Goal: Task Accomplishment & Management: Manage account settings

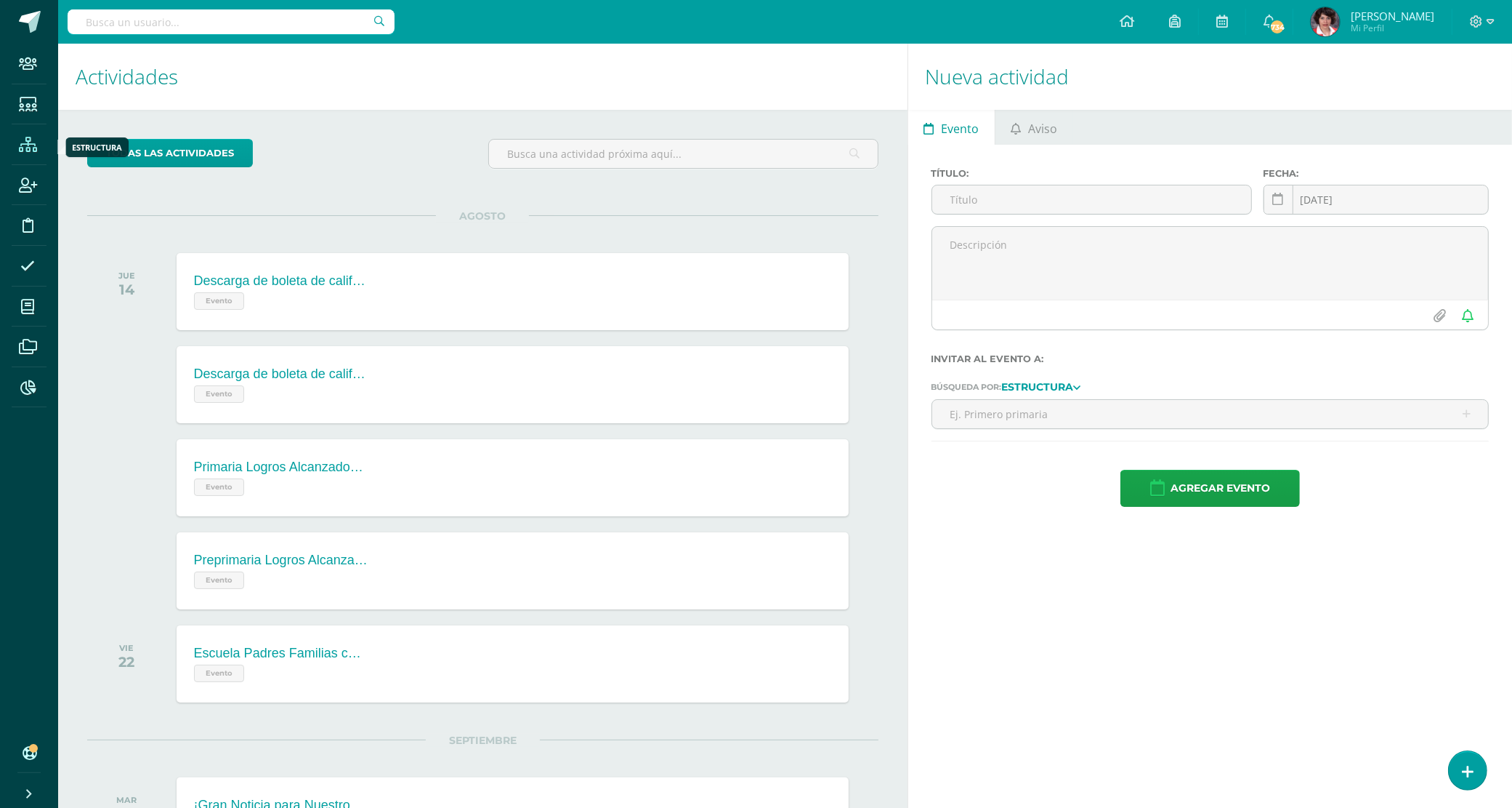
click at [22, 141] on icon at bounding box center [28, 144] width 19 height 14
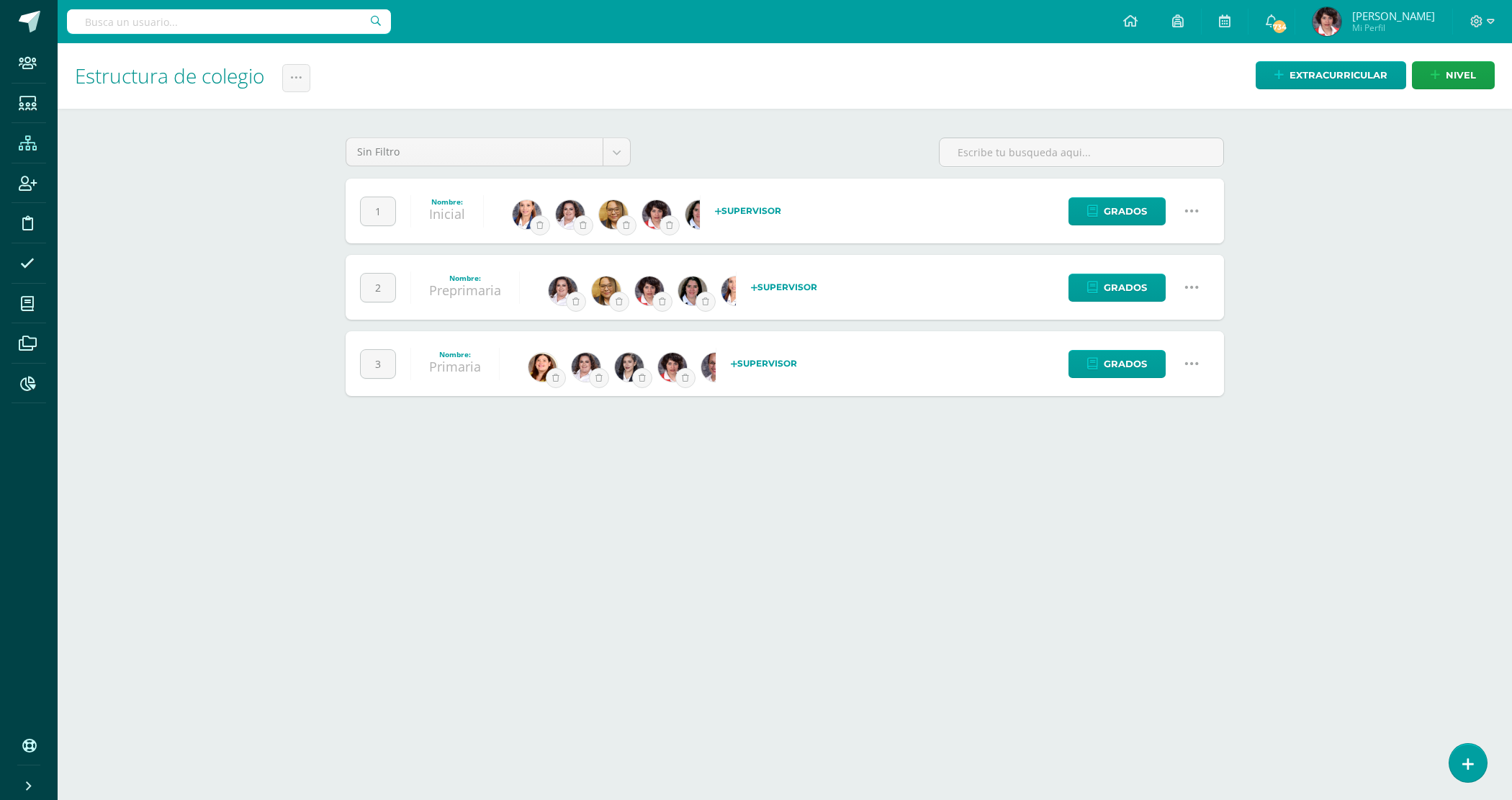
click at [1191, 362] on icon at bounding box center [1191, 363] width 16 height 16
click at [1159, 437] on link "Configuración" at bounding box center [1164, 437] width 128 height 22
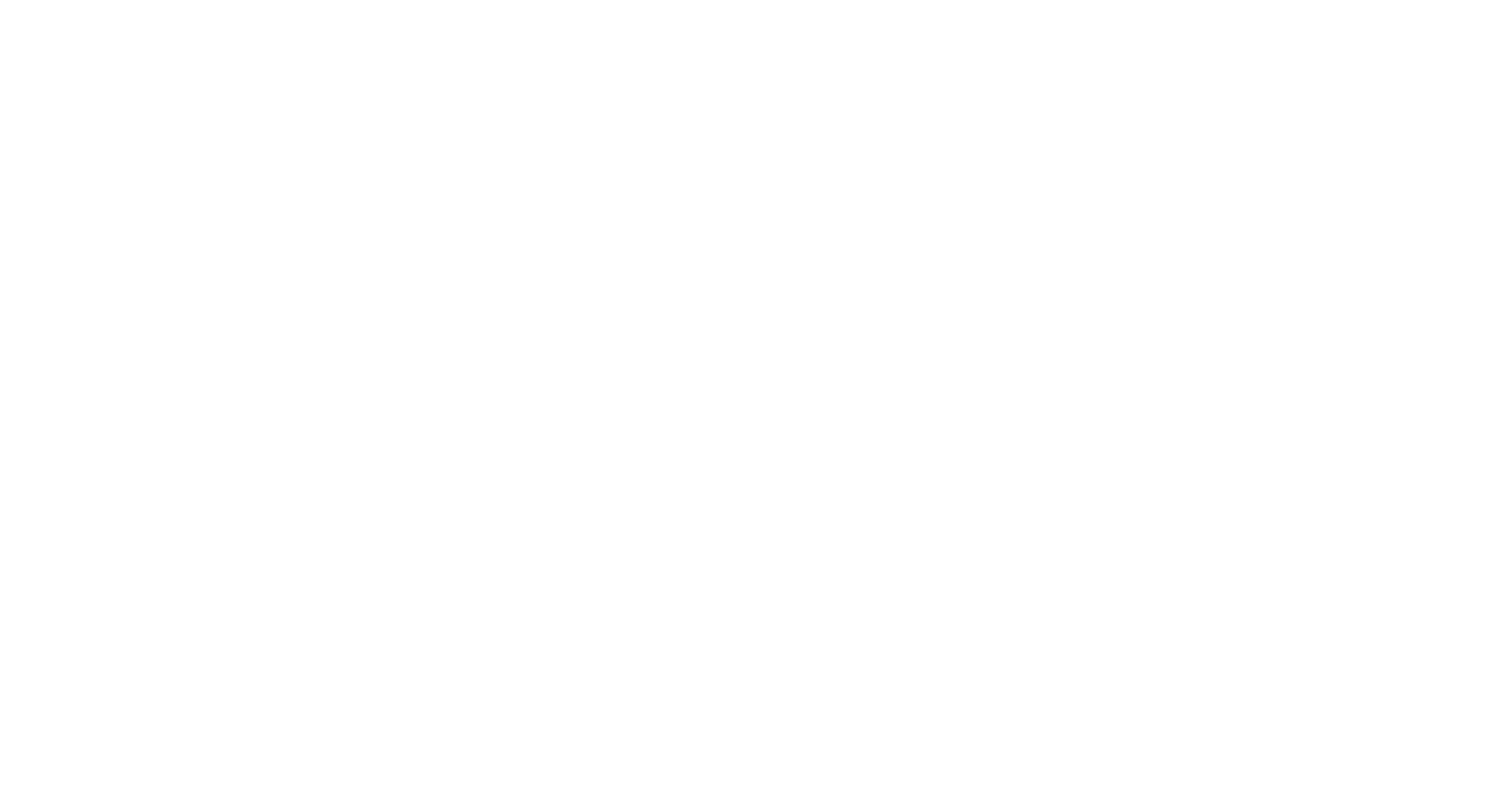
select select
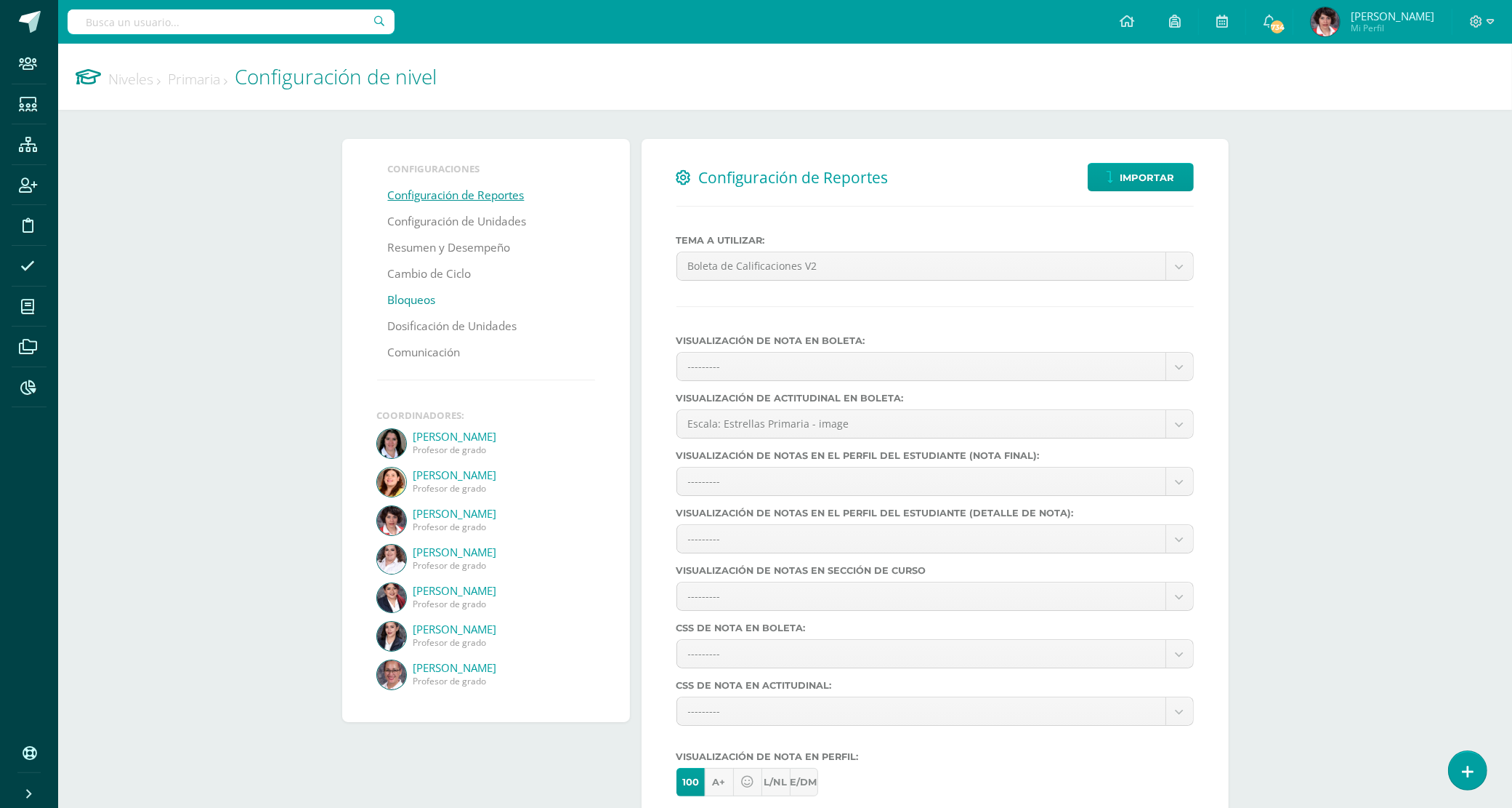
click at [405, 300] on link "Bloqueos" at bounding box center [411, 300] width 48 height 26
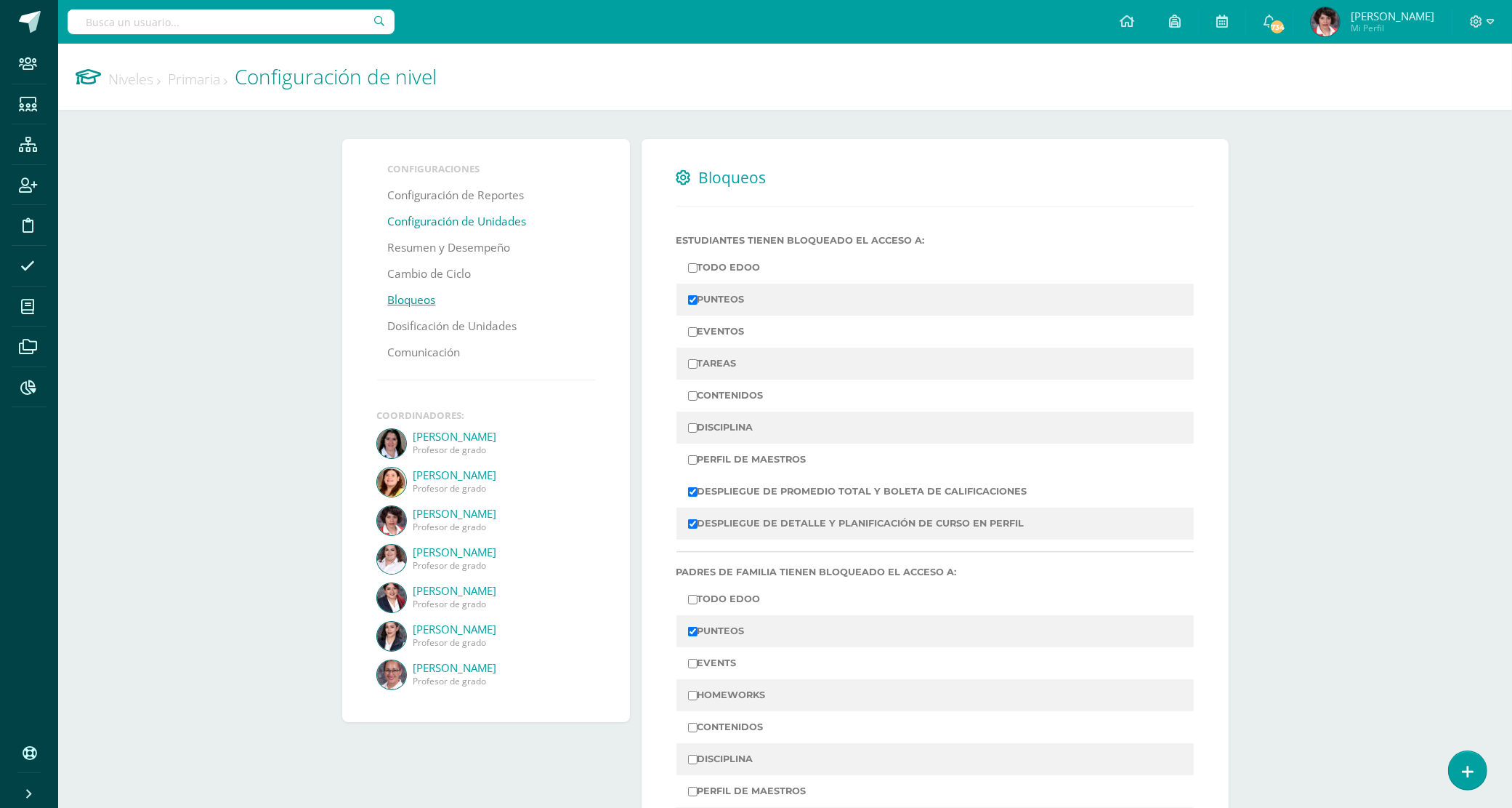
click at [419, 212] on link "Configuración de Unidades" at bounding box center [457, 221] width 139 height 26
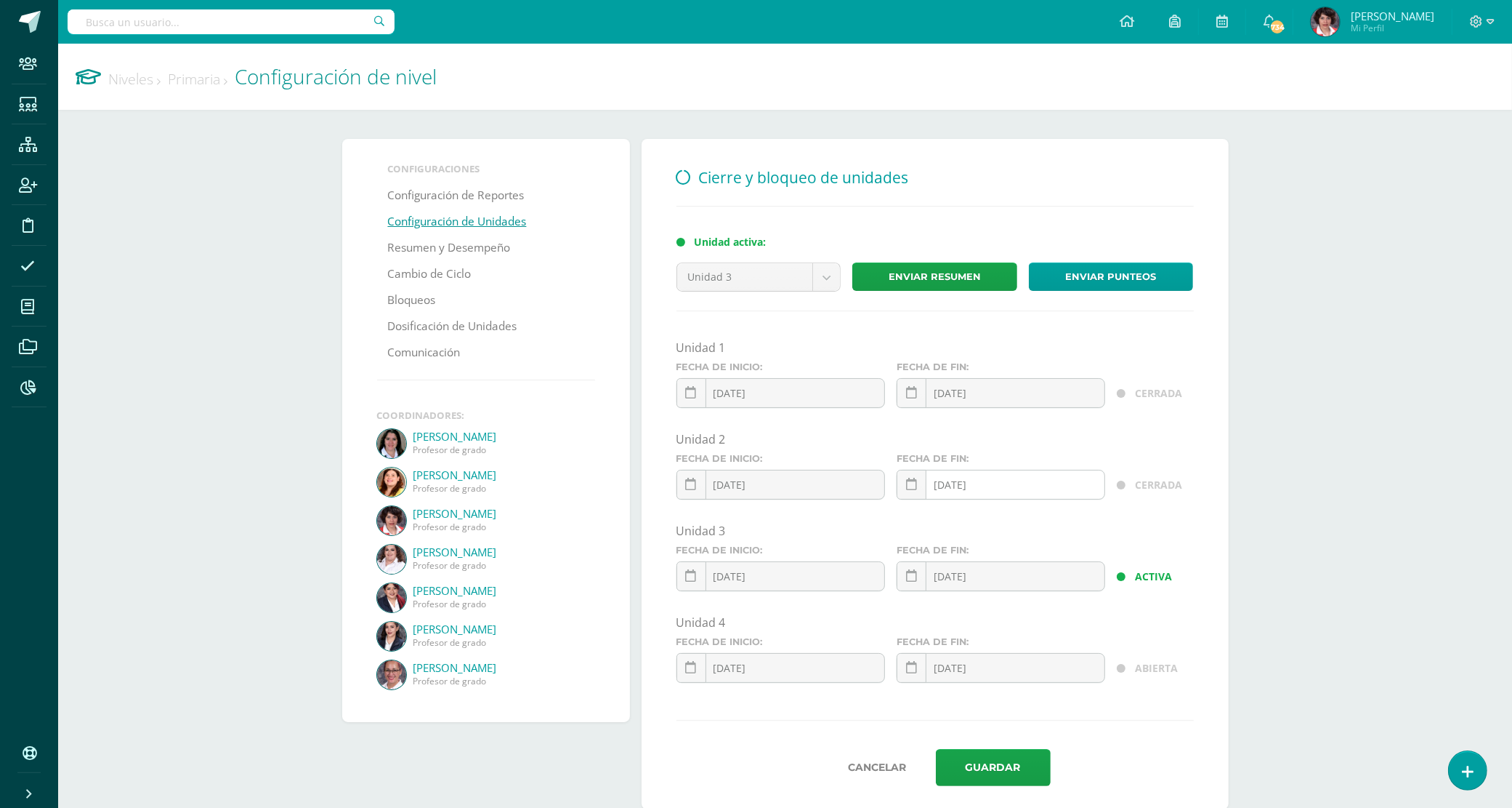
click at [1005, 484] on input "2025-06-05" at bounding box center [1001, 485] width 207 height 29
click at [915, 489] on icon at bounding box center [911, 484] width 11 height 13
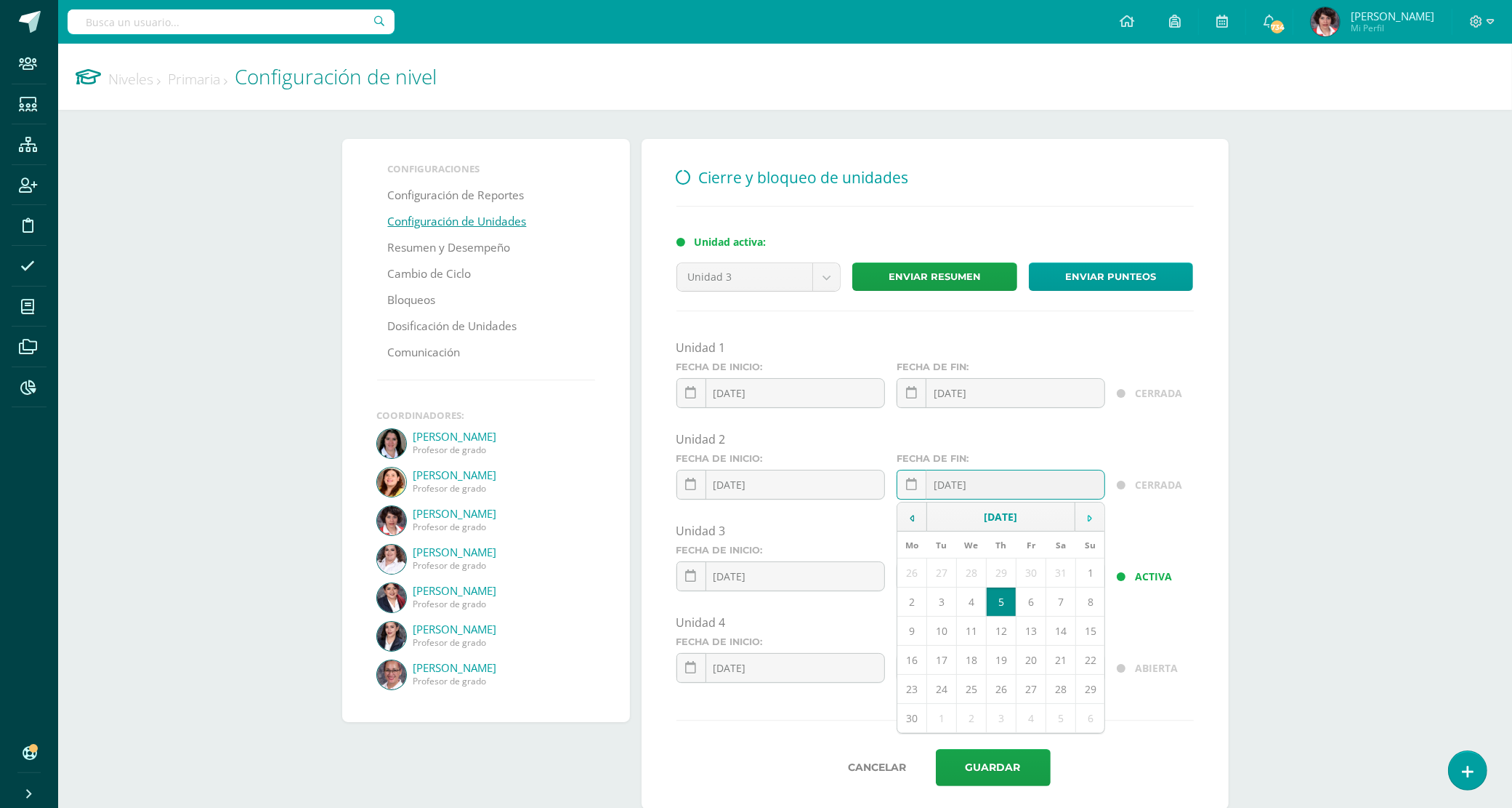
click at [1081, 522] on td at bounding box center [1090, 517] width 29 height 29
click at [976, 632] on td "13" at bounding box center [971, 630] width 29 height 29
type input "[DATE]"
click at [766, 582] on div "2025-06-06 June, 2025 Mo Tu We Th Fr Sa Su 26 27 28 29 30 31 1 2 3 4 5 6 7 8 9 …" at bounding box center [781, 582] width 209 height 41
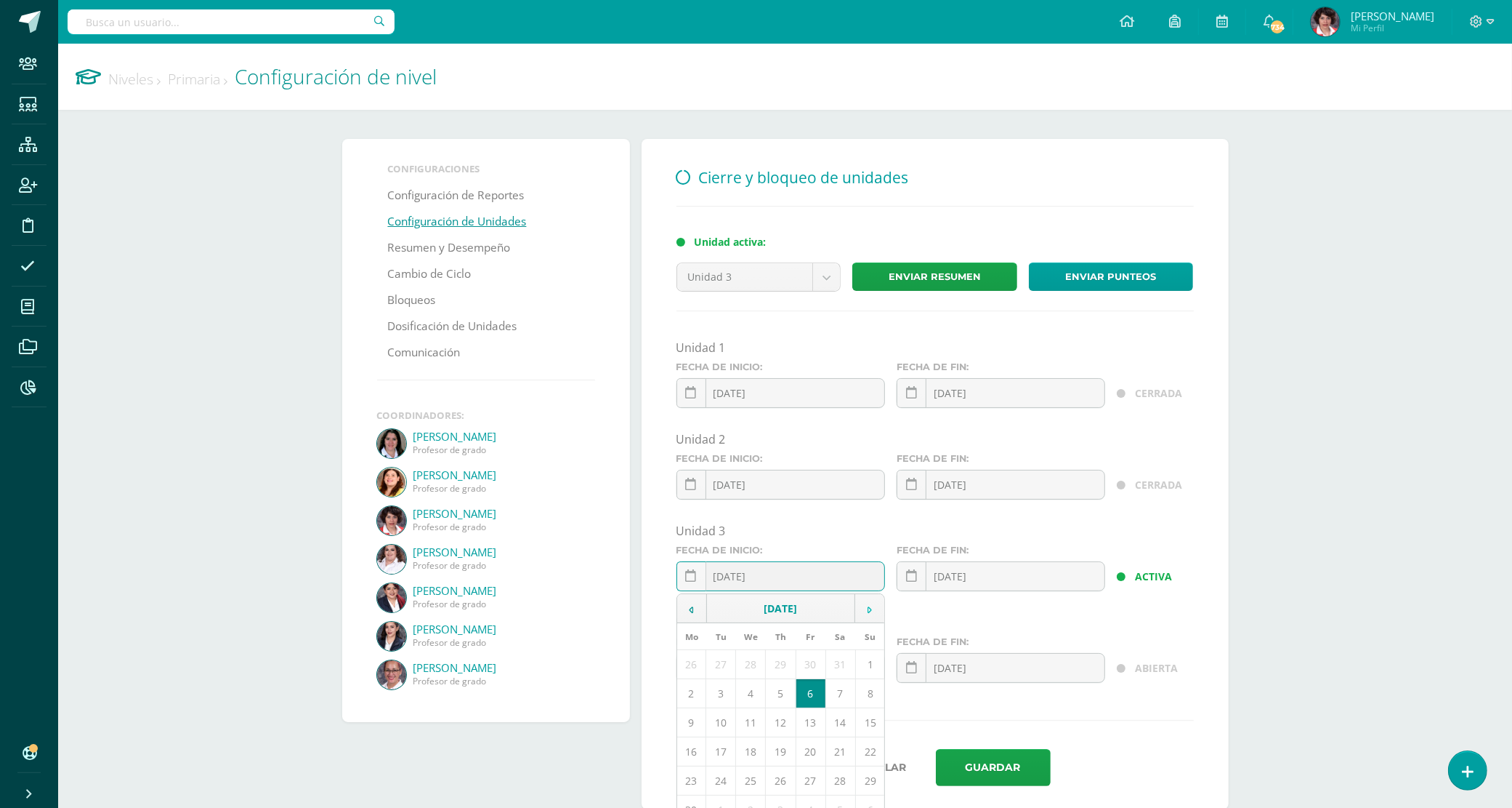
click at [862, 611] on td at bounding box center [869, 609] width 29 height 29
click at [863, 611] on td at bounding box center [869, 609] width 29 height 29
click at [779, 736] on td "14" at bounding box center [780, 722] width 29 height 29
type input "2025-08-14"
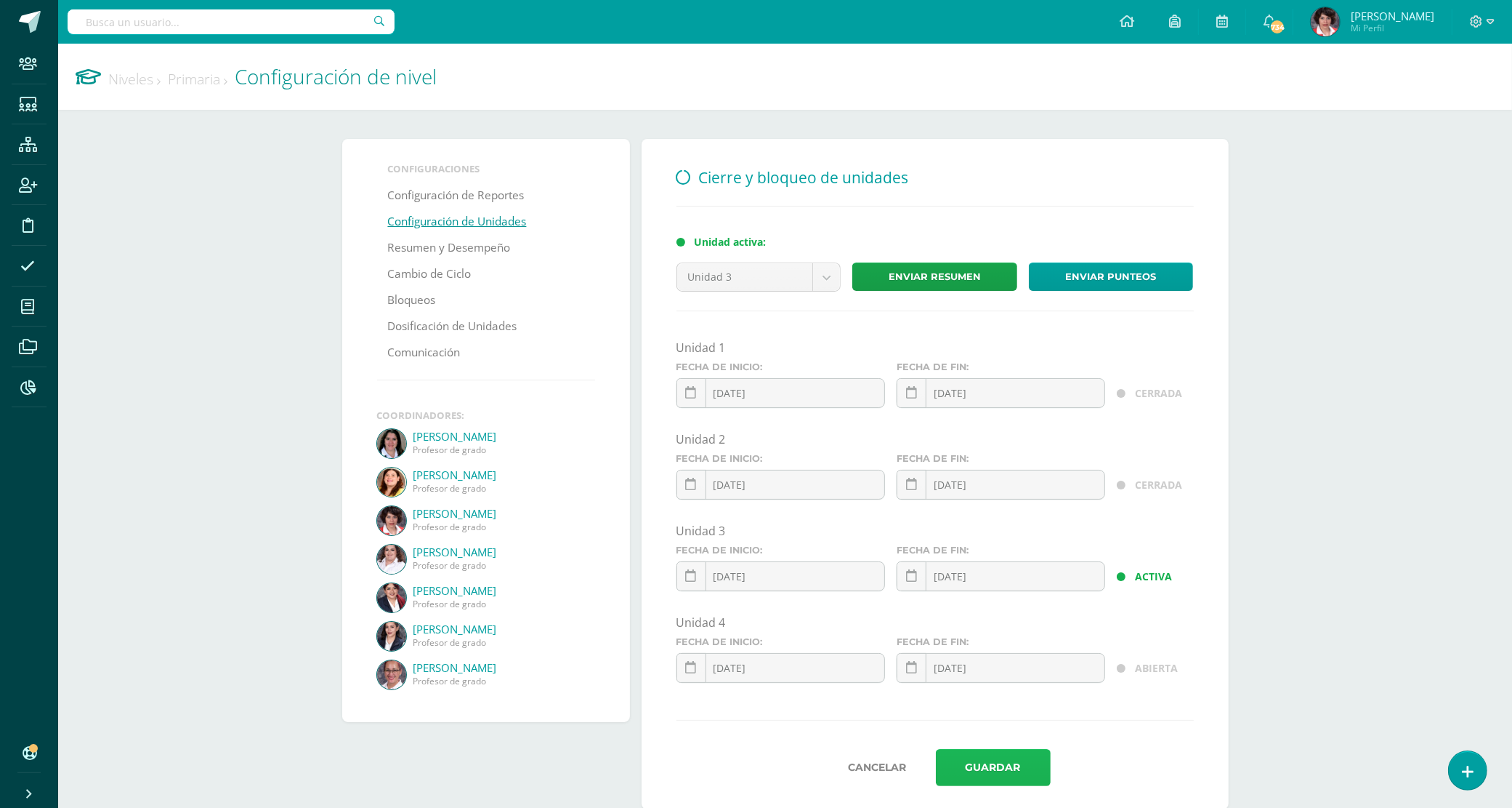
click at [986, 767] on button "Guardar" at bounding box center [993, 768] width 114 height 37
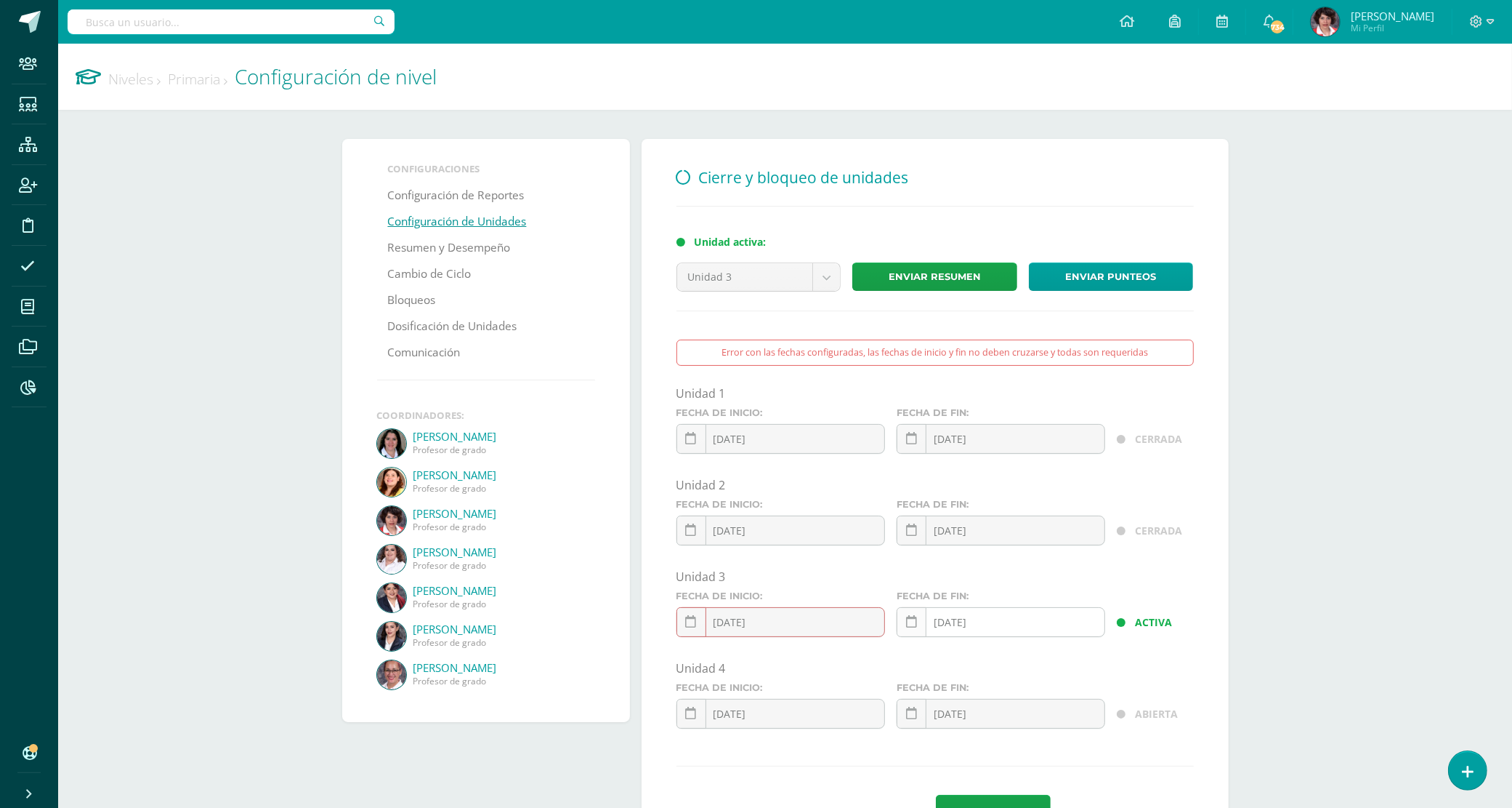
click at [913, 623] on icon at bounding box center [911, 622] width 11 height 13
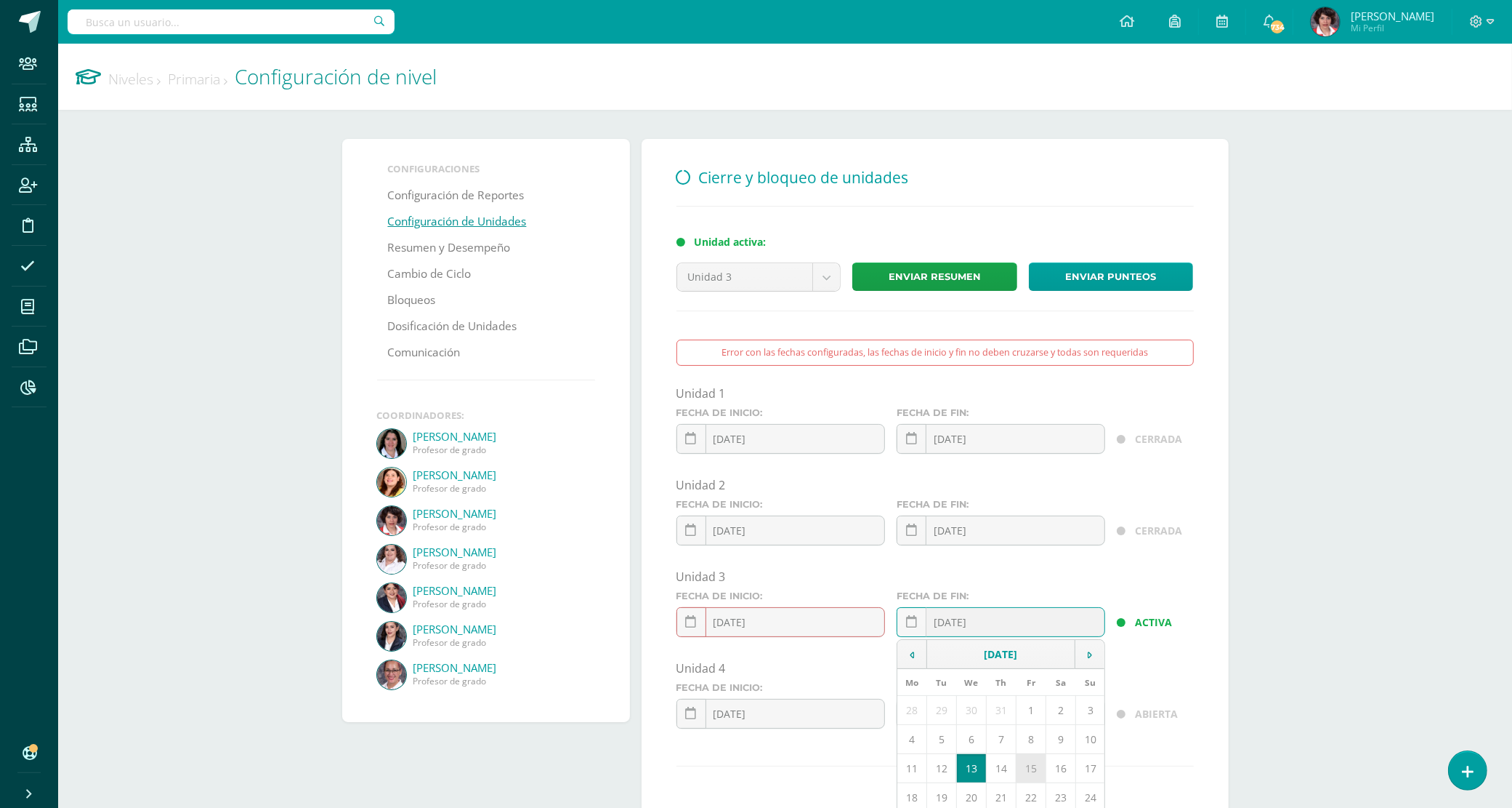
click at [1041, 774] on td "15" at bounding box center [1030, 768] width 29 height 29
type input "[DATE]"
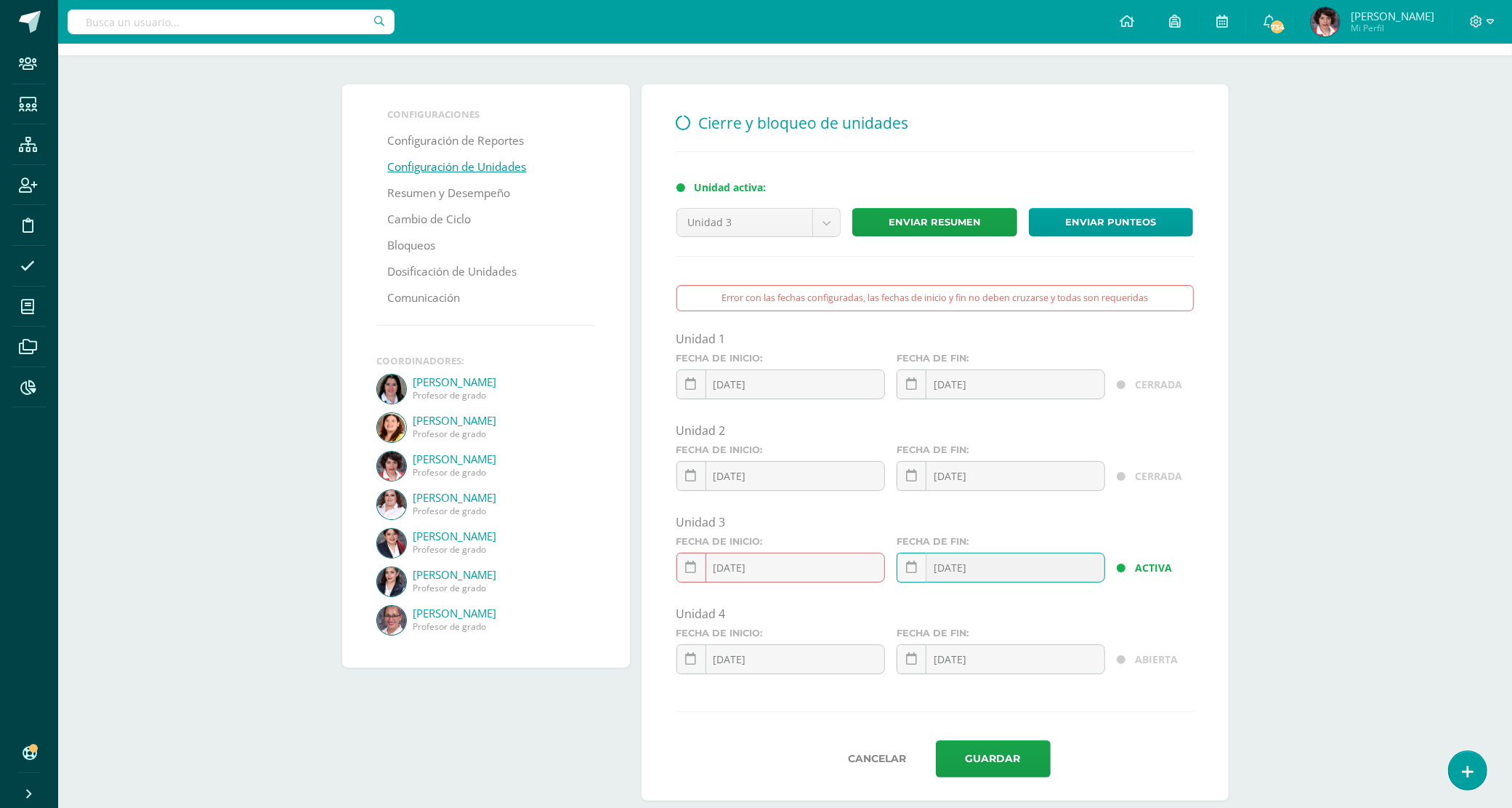
scroll to position [83, 0]
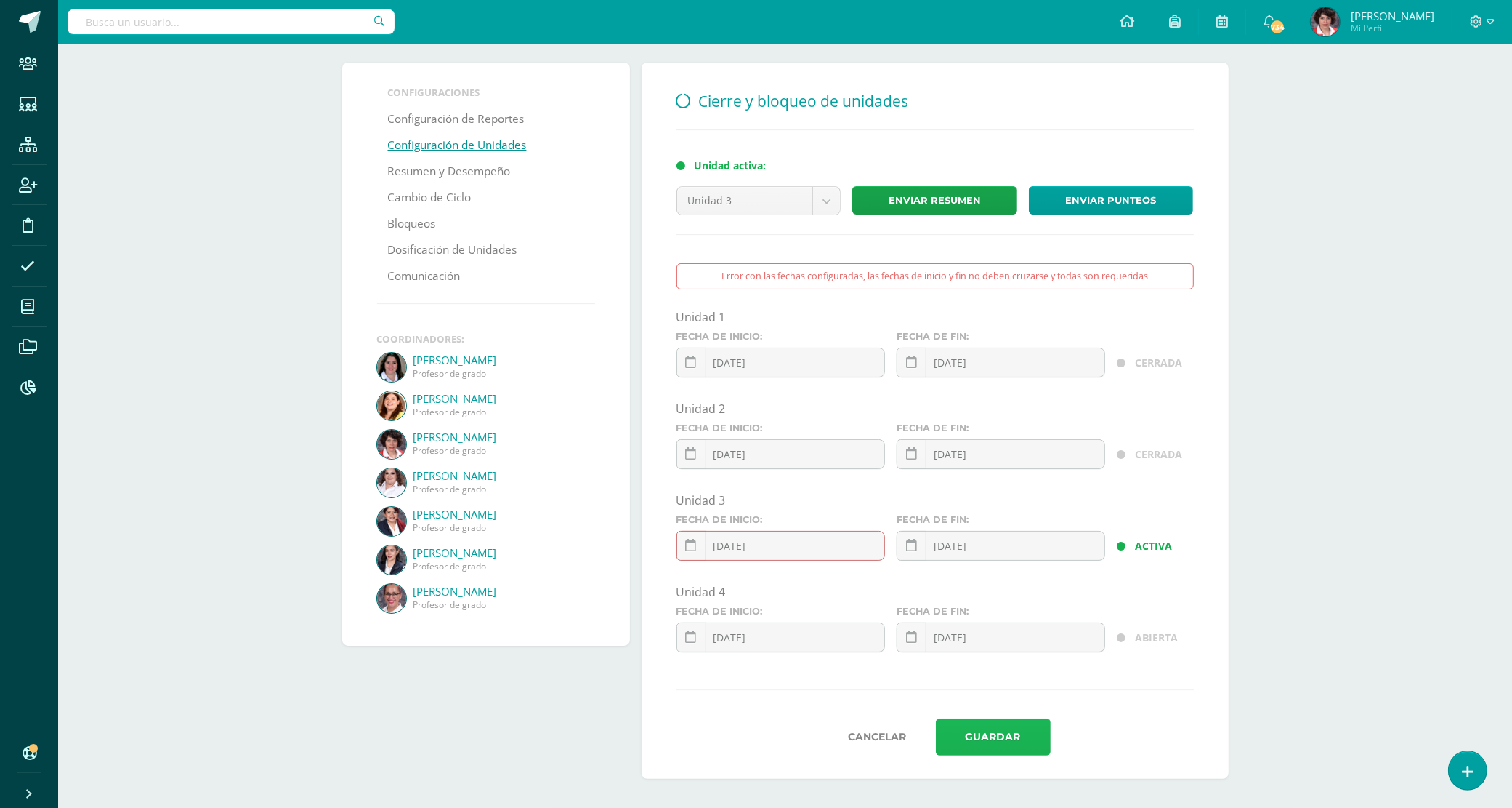
click at [994, 744] on button "Guardar" at bounding box center [993, 736] width 114 height 37
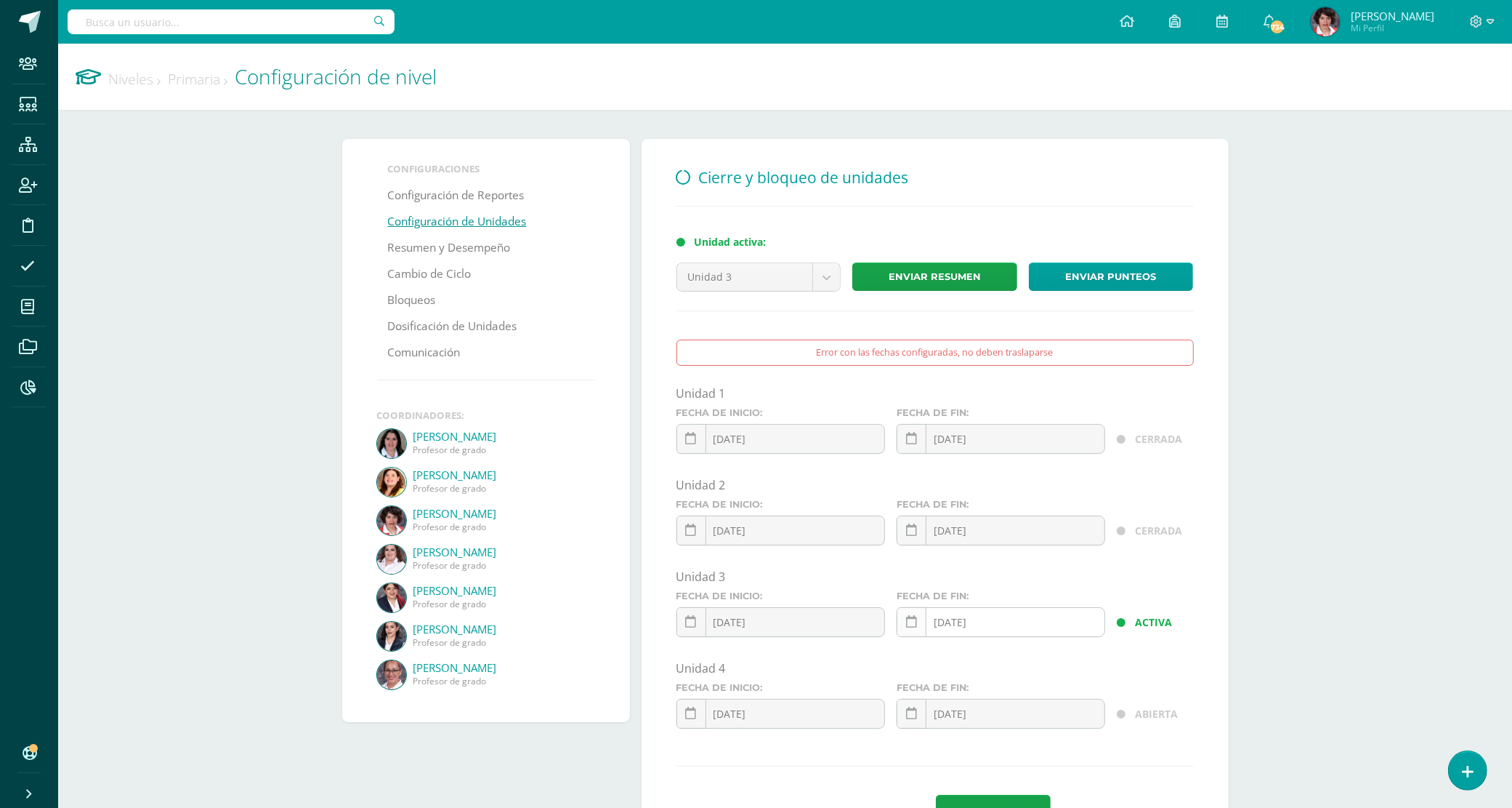
click at [912, 628] on icon at bounding box center [911, 622] width 11 height 13
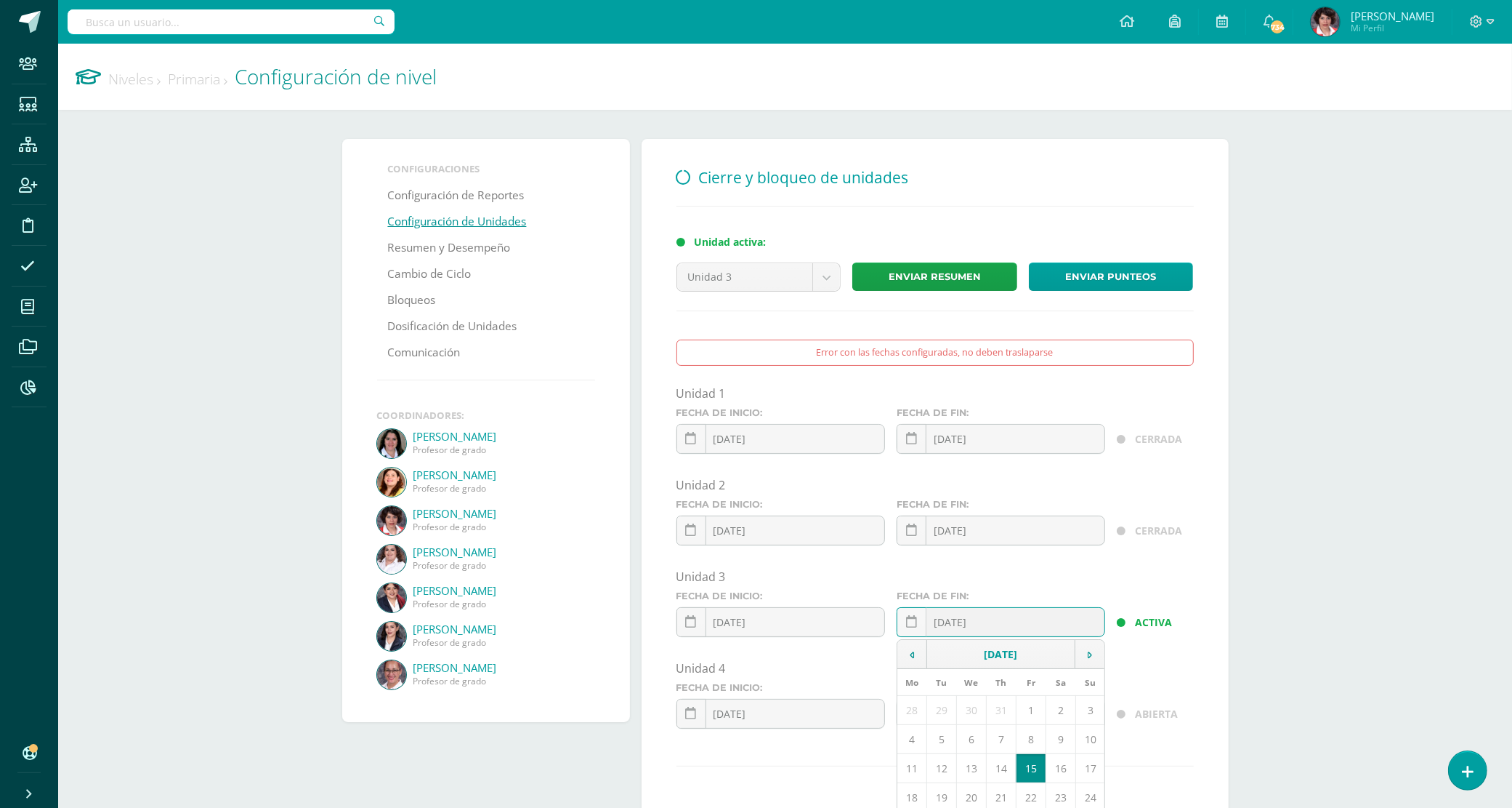
click at [1098, 579] on div "Unidad 3" at bounding box center [935, 576] width 517 height 16
click at [695, 727] on link at bounding box center [691, 713] width 29 height 29
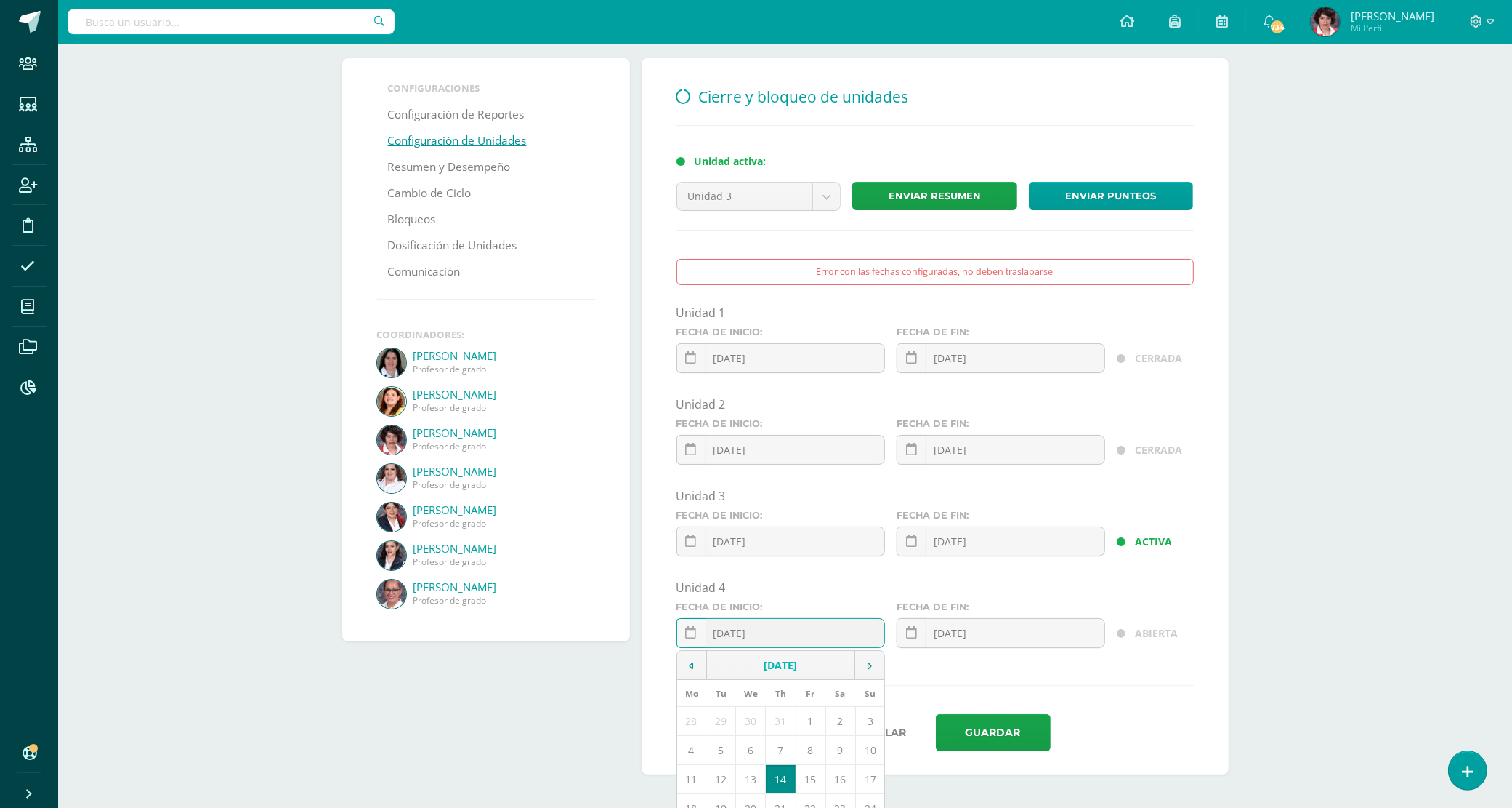
scroll to position [162, 0]
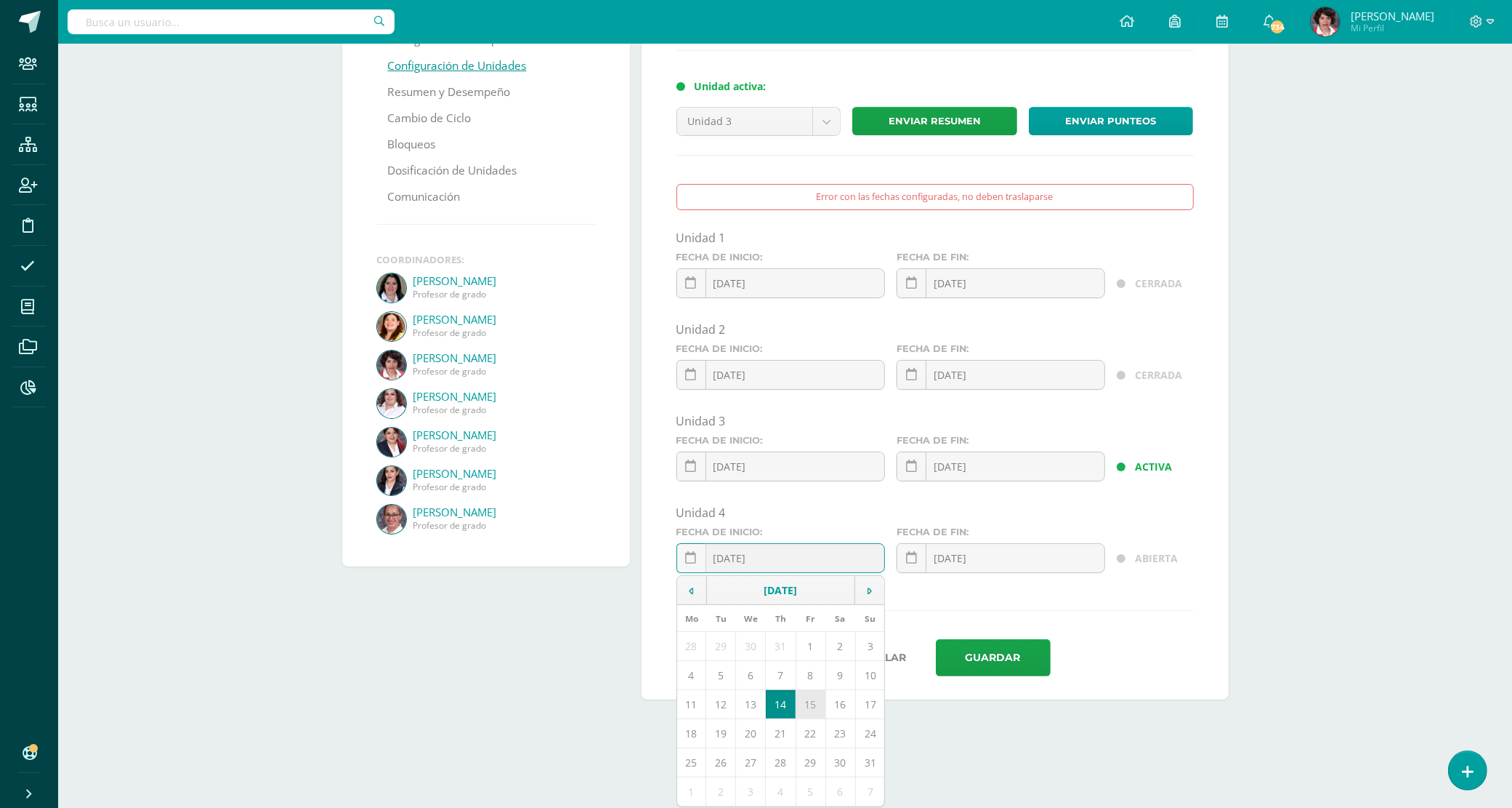
click at [807, 709] on td "15" at bounding box center [810, 704] width 29 height 29
type input "[DATE]"
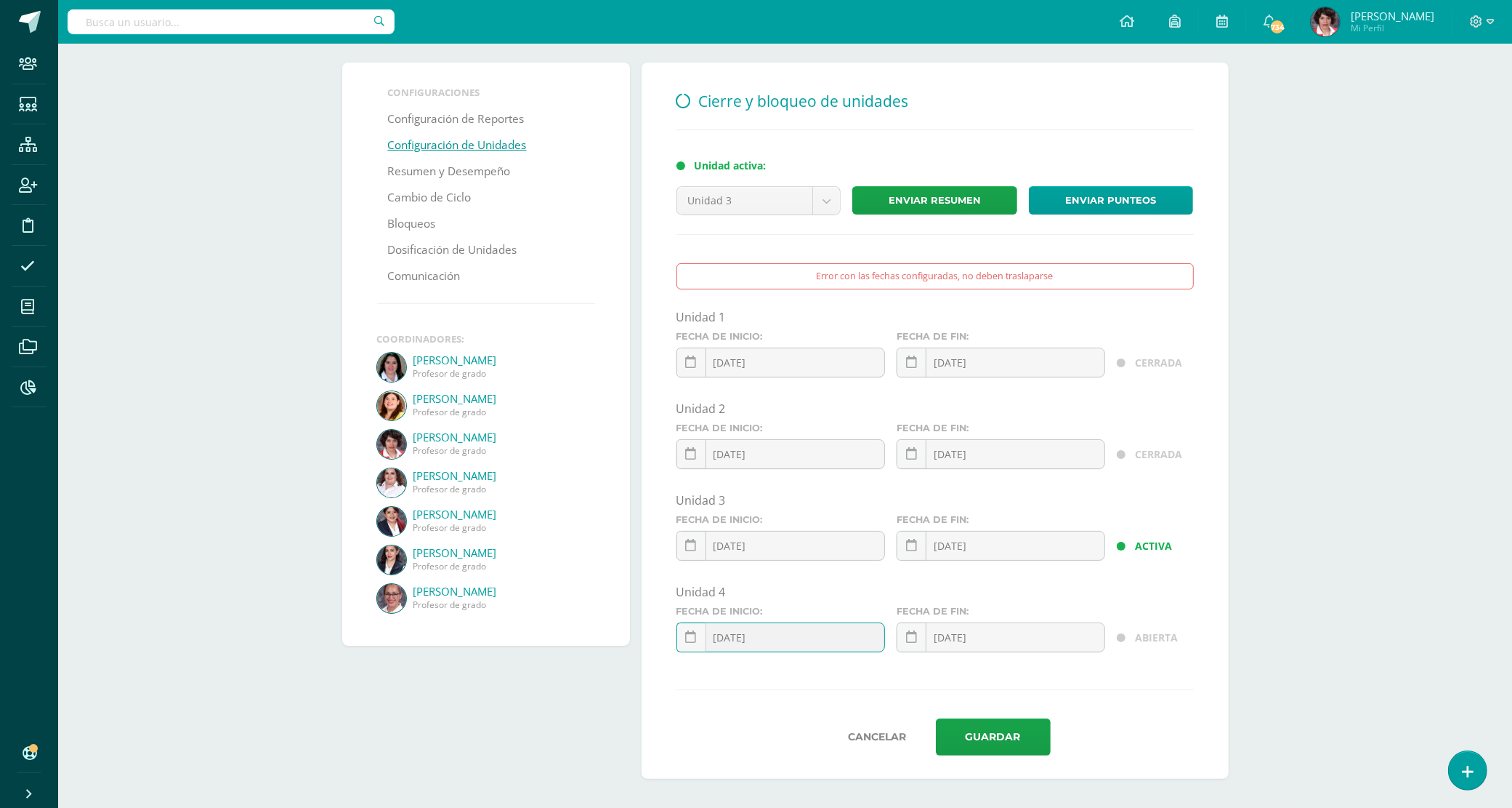
scroll to position [83, 0]
click at [1004, 734] on button "Guardar" at bounding box center [993, 736] width 114 height 37
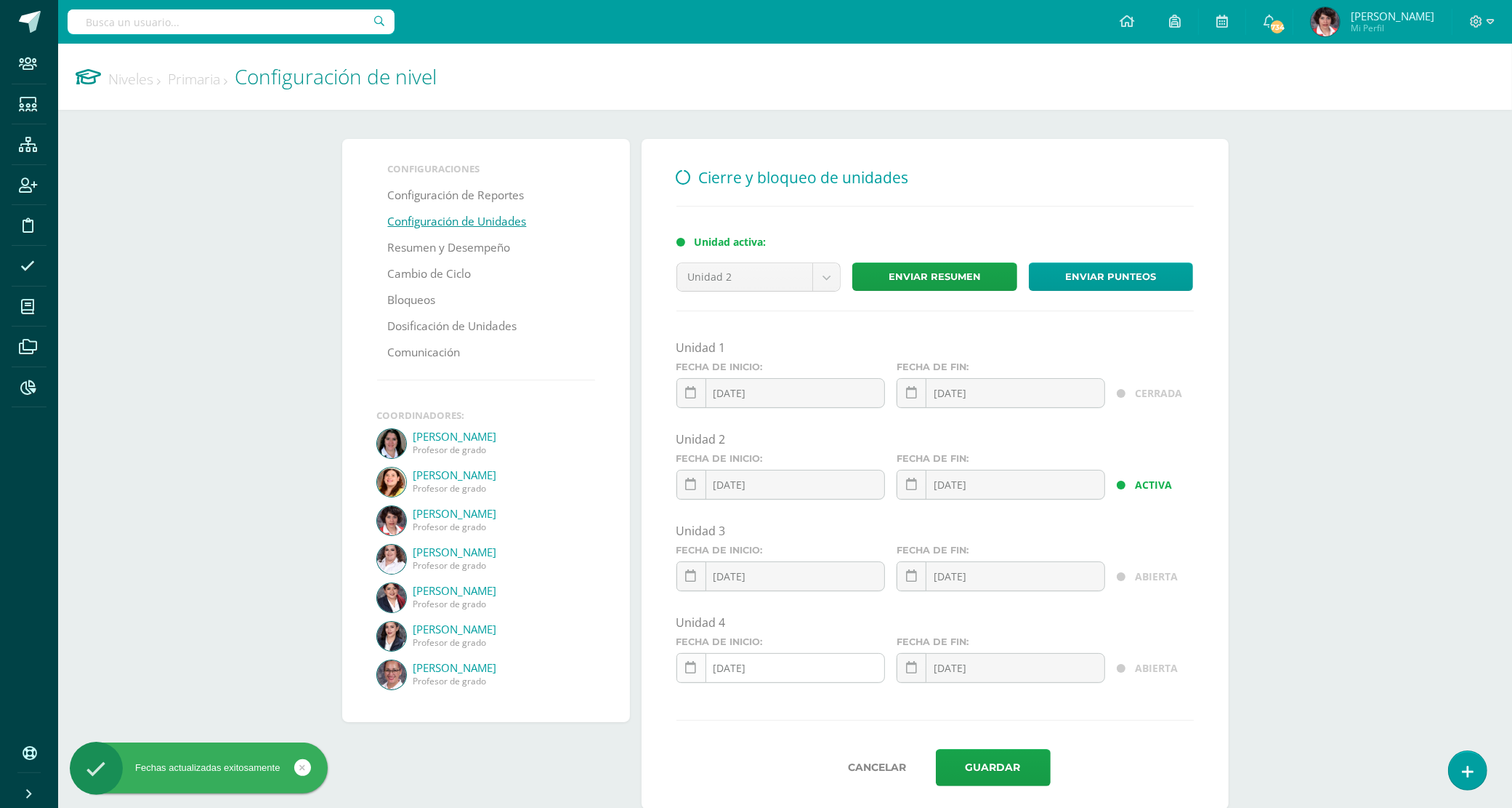
click at [695, 670] on icon at bounding box center [691, 667] width 11 height 13
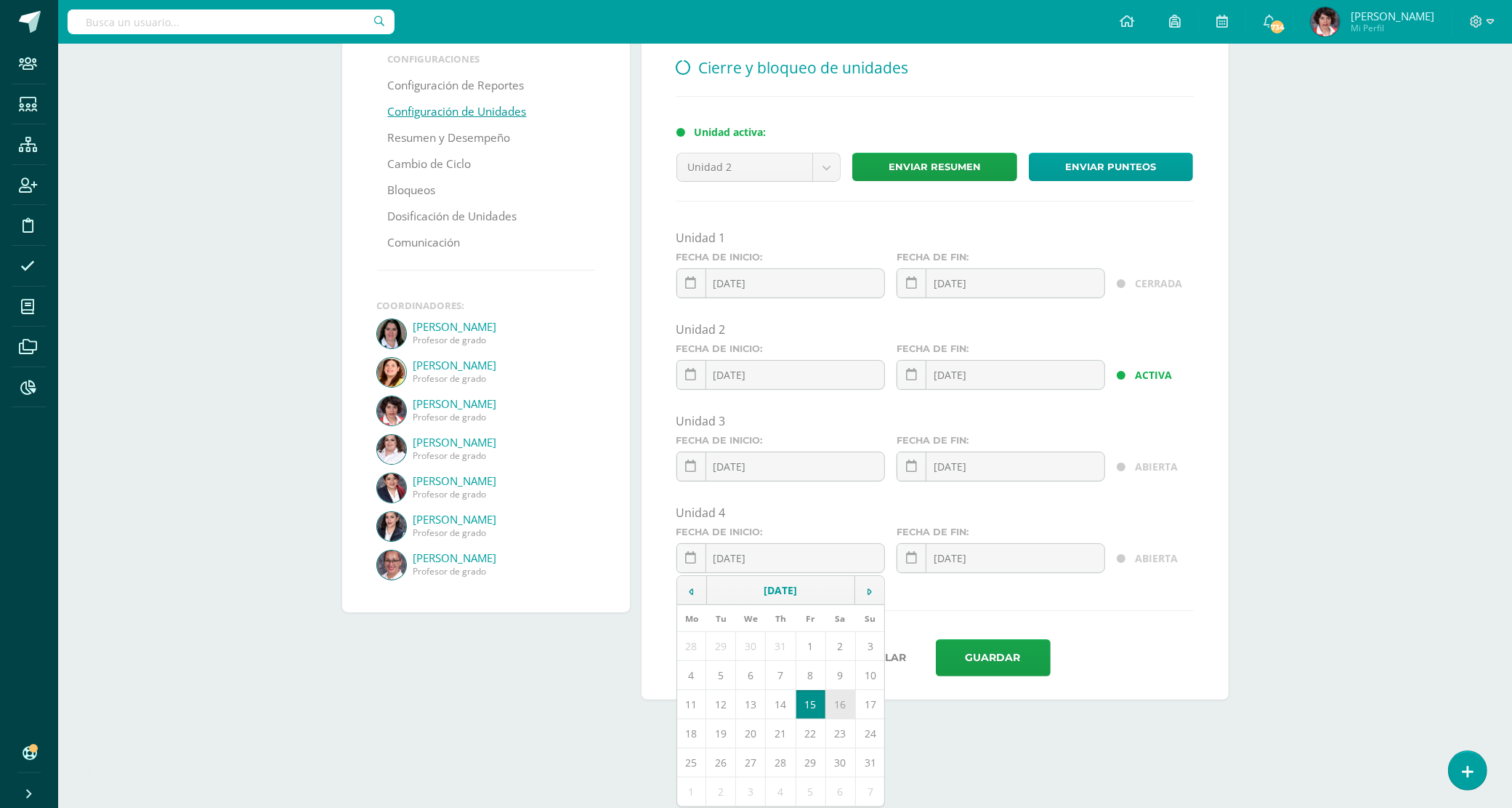
click at [836, 703] on td "16" at bounding box center [840, 704] width 29 height 29
type input "[DATE]"
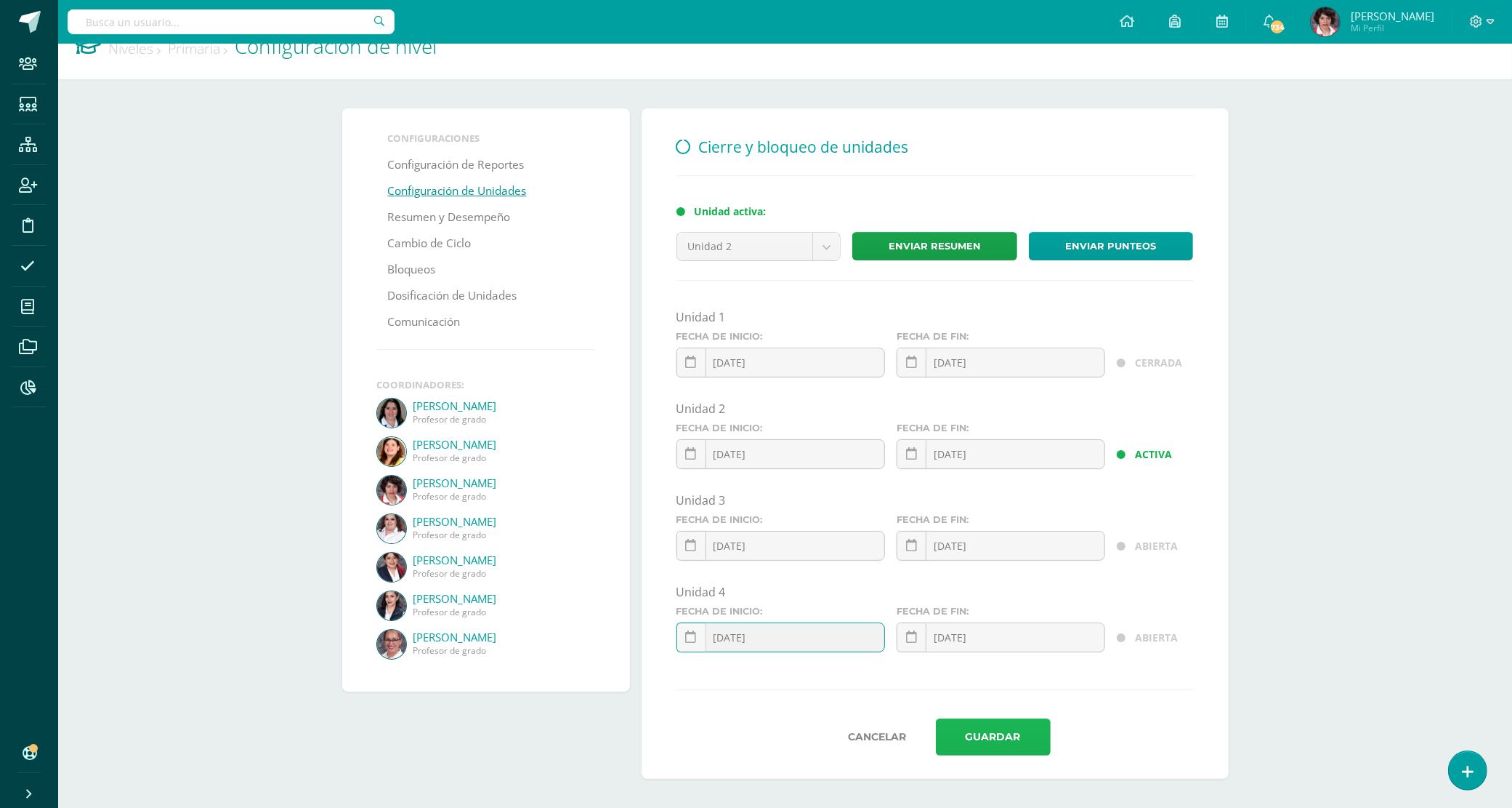
click at [1011, 742] on button "Guardar" at bounding box center [993, 736] width 114 height 37
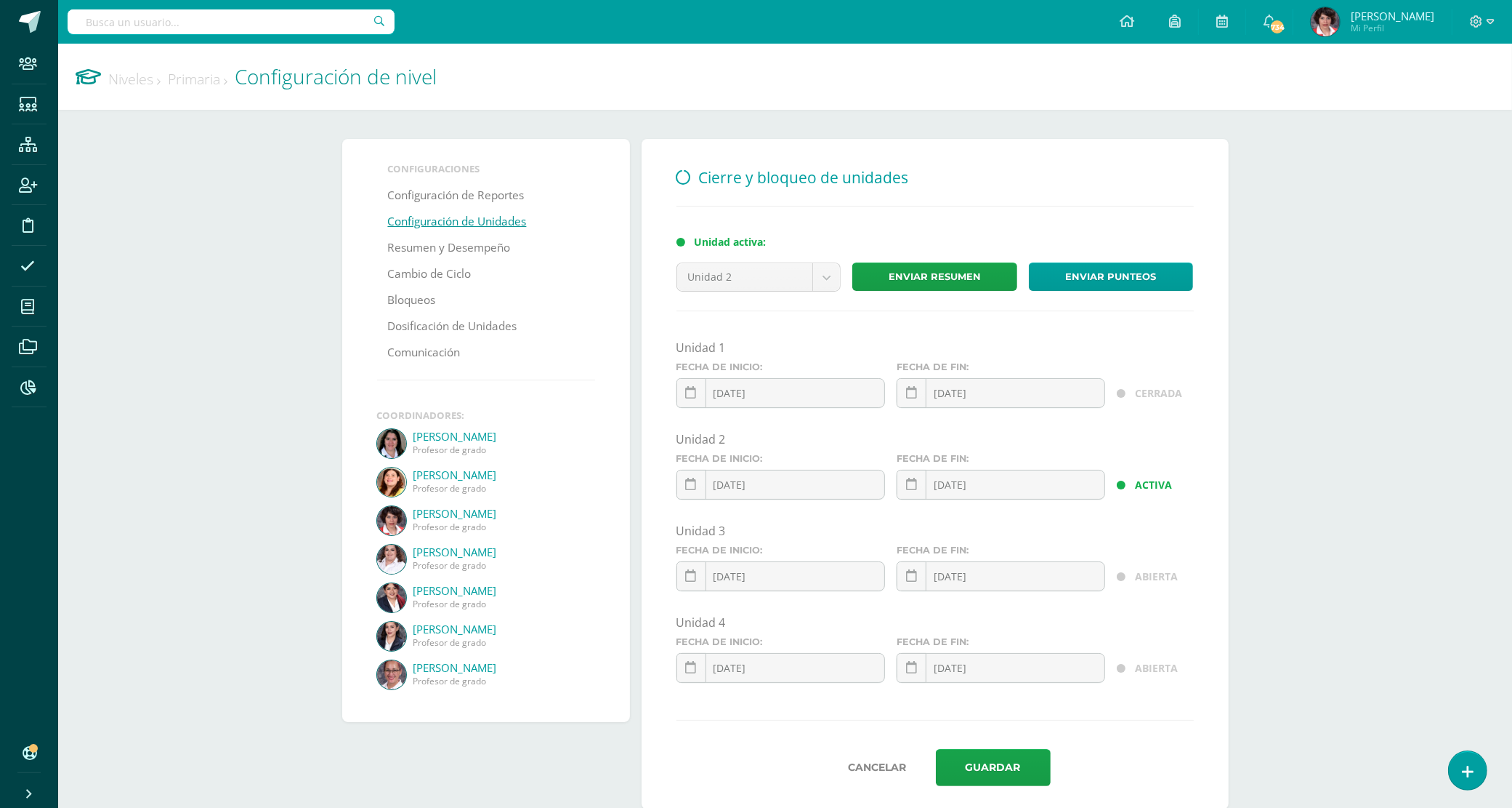
click at [135, 82] on link "Niveles" at bounding box center [135, 78] width 52 height 19
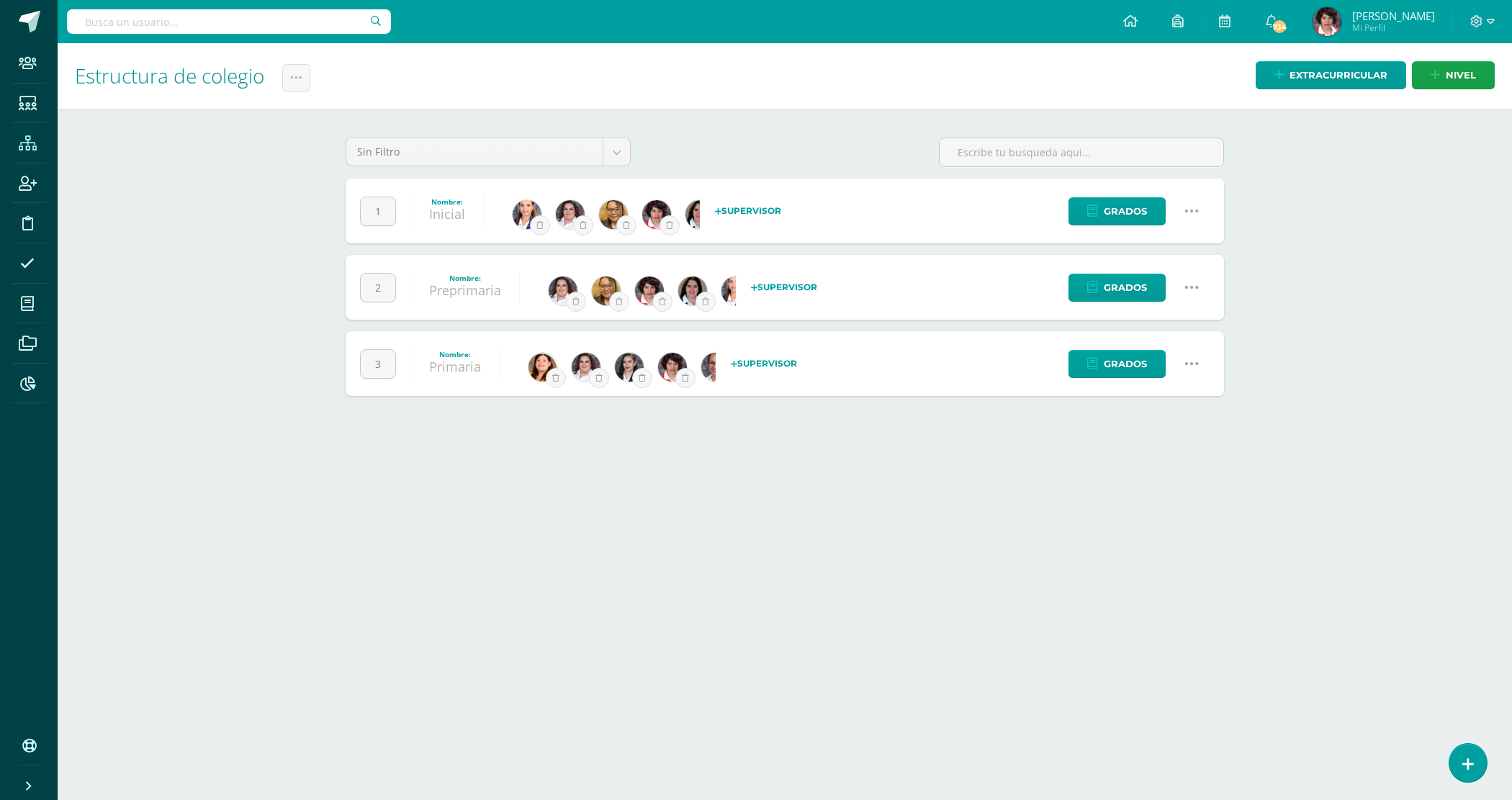
click at [1191, 288] on icon at bounding box center [1191, 287] width 16 height 16
click at [1179, 358] on link "Configuración" at bounding box center [1164, 361] width 128 height 22
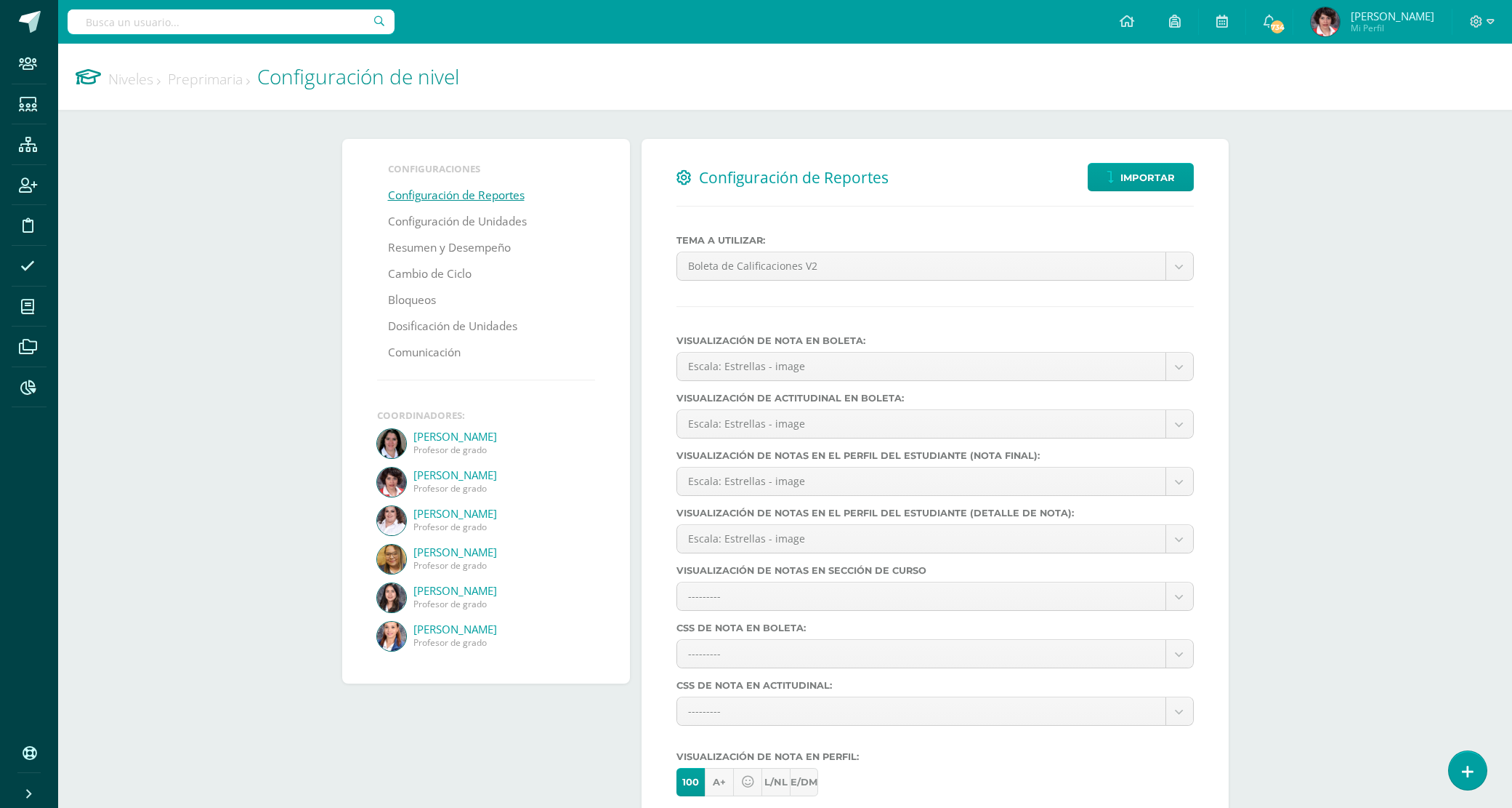
select select
click at [438, 222] on link "Configuración de Unidades" at bounding box center [457, 221] width 139 height 26
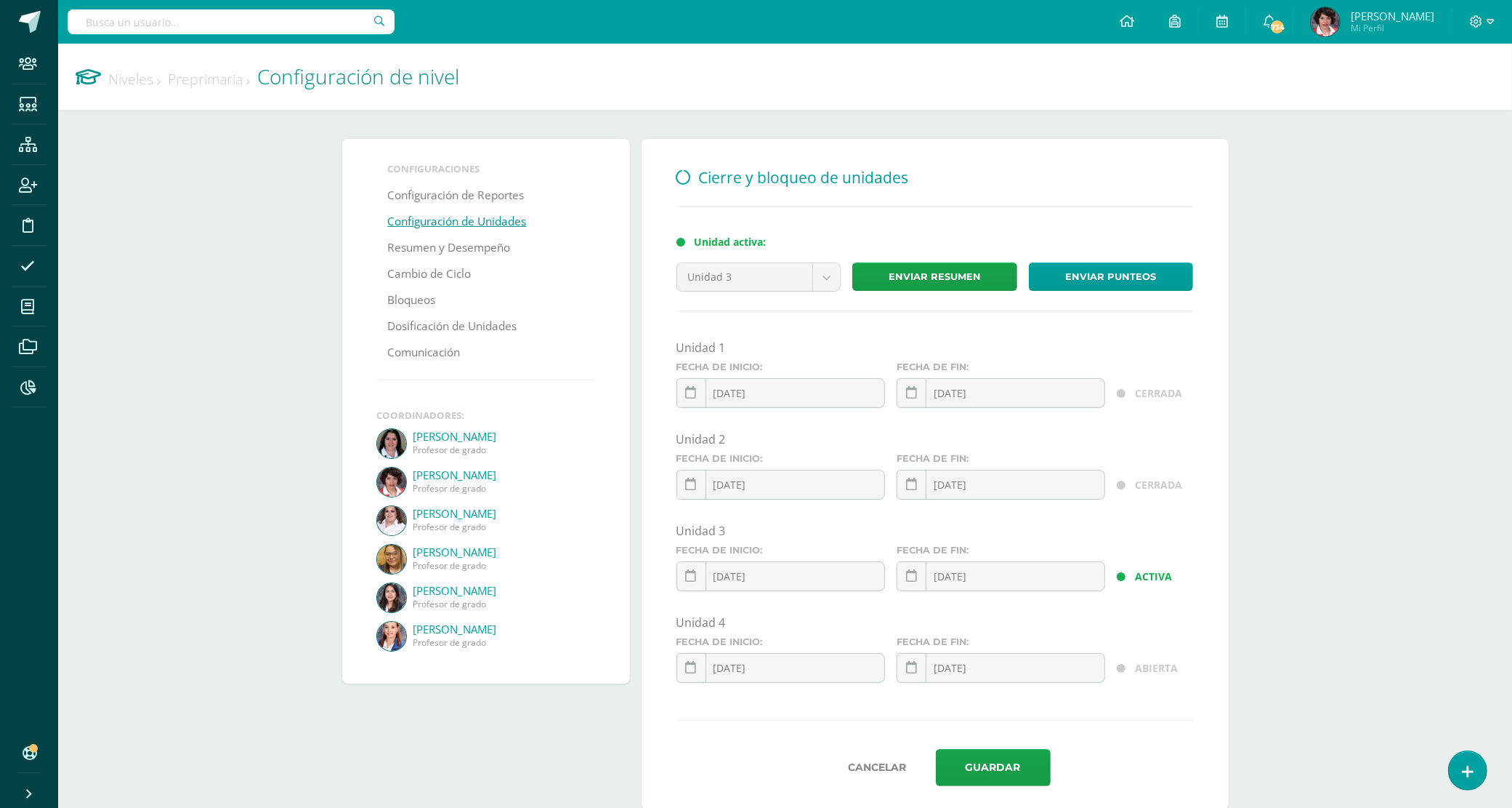
click at [124, 82] on link "Niveles" at bounding box center [135, 78] width 52 height 19
